Goal: Navigation & Orientation: Find specific page/section

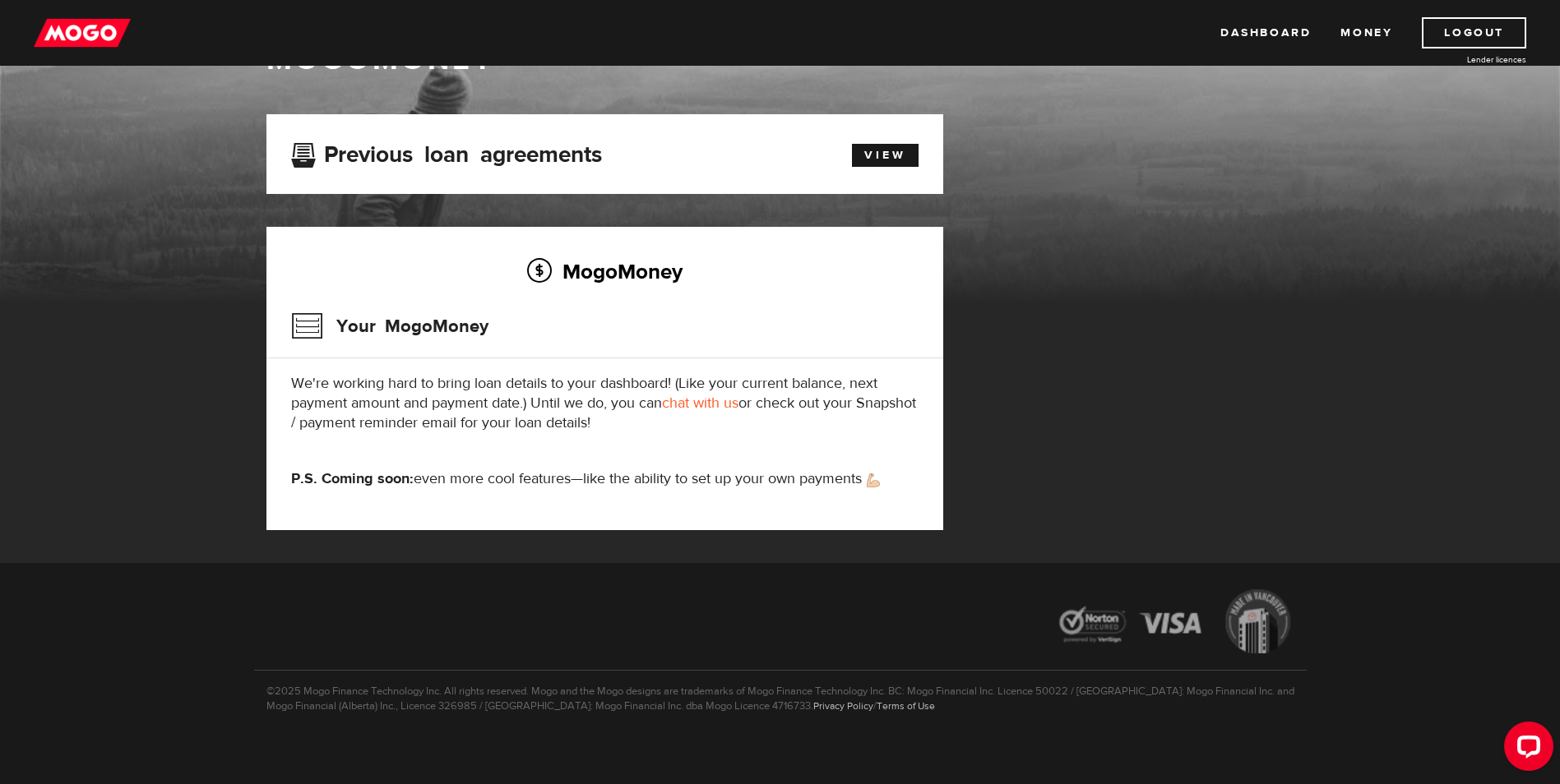
scroll to position [75, 0]
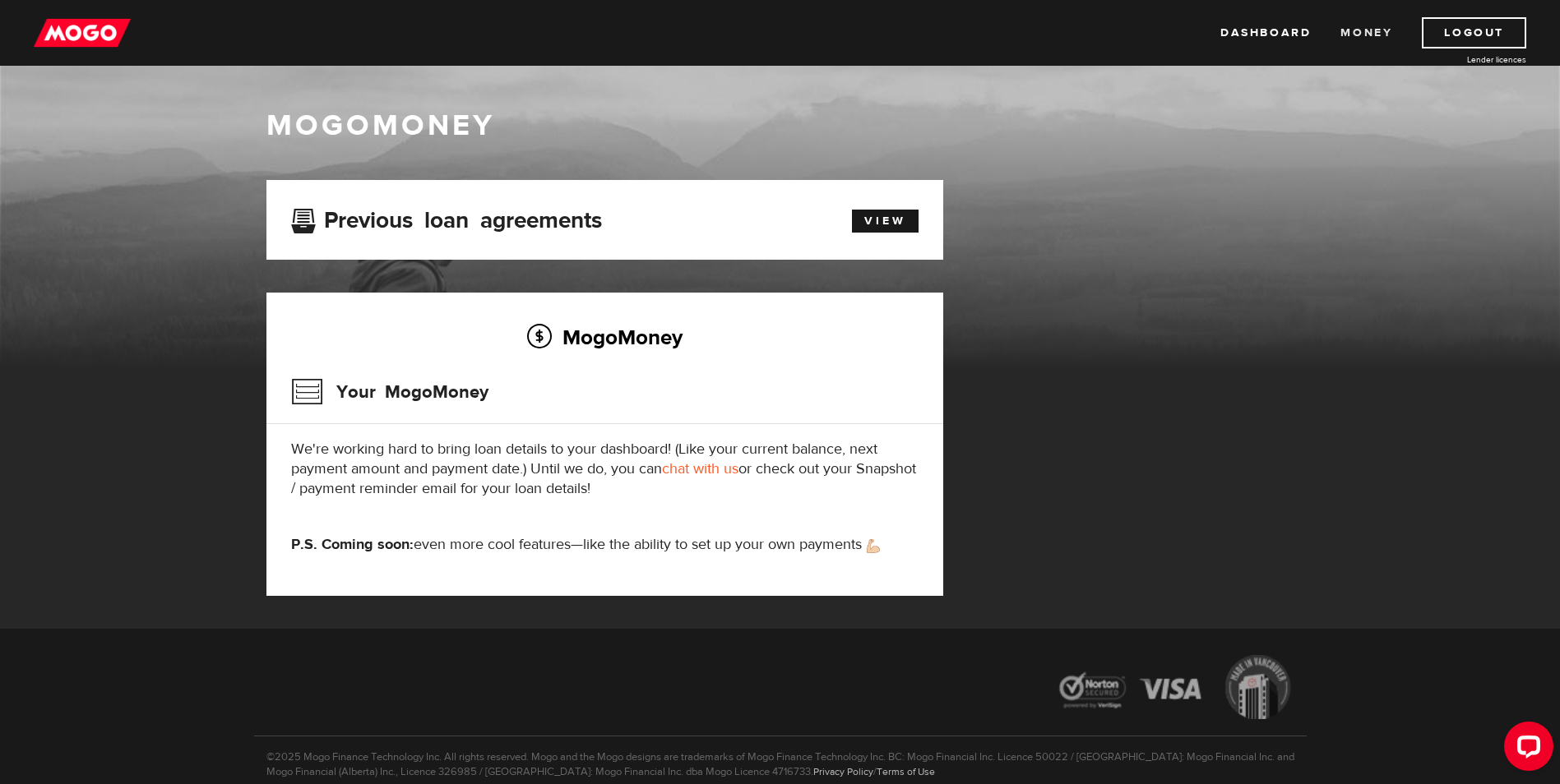
click at [1378, 29] on link "Money" at bounding box center [1367, 33] width 52 height 32
click at [1256, 35] on link "Dashboard" at bounding box center [1266, 33] width 90 height 32
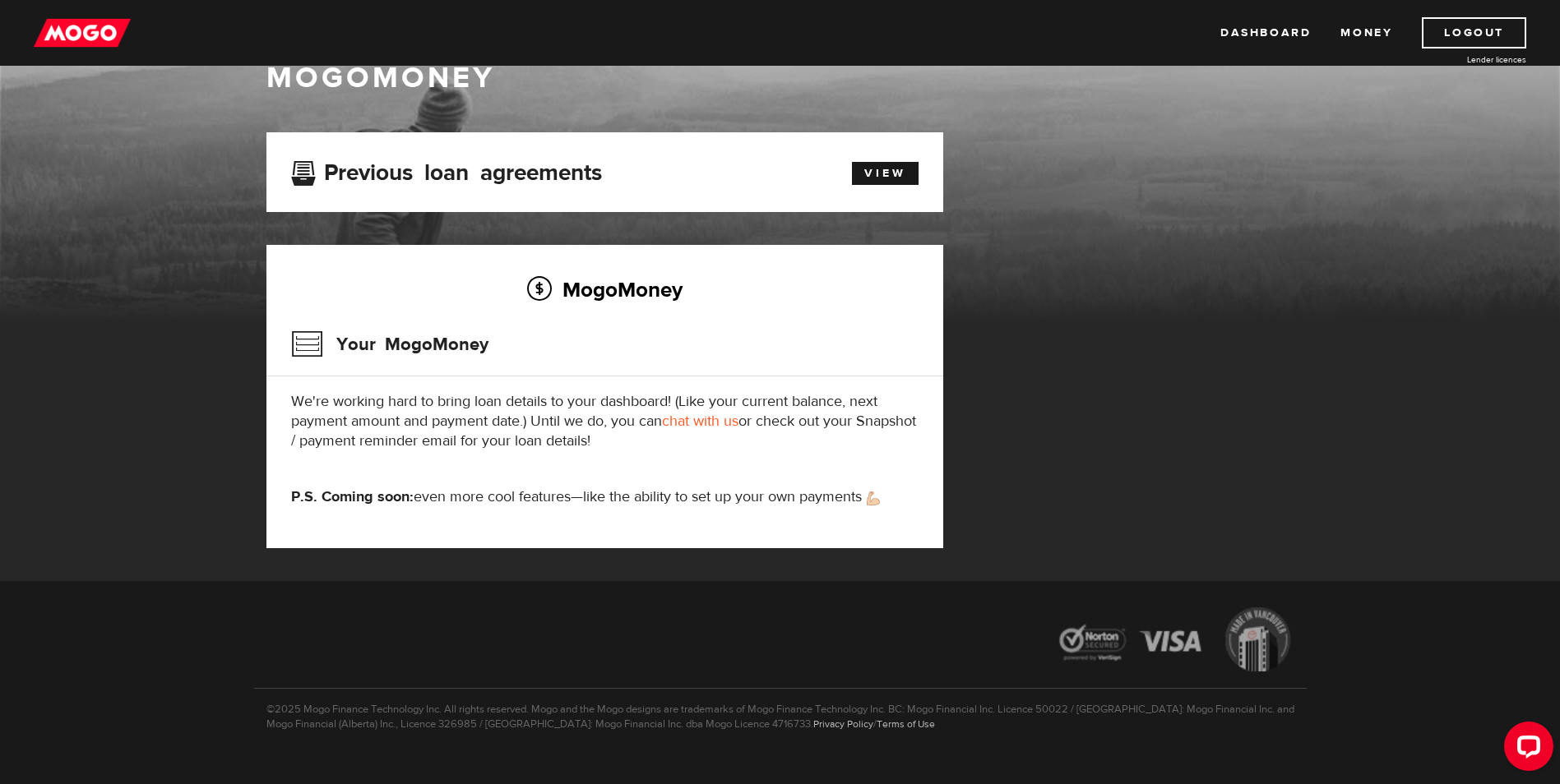
scroll to position [75, 0]
